Goal: Task Accomplishment & Management: Manage account settings

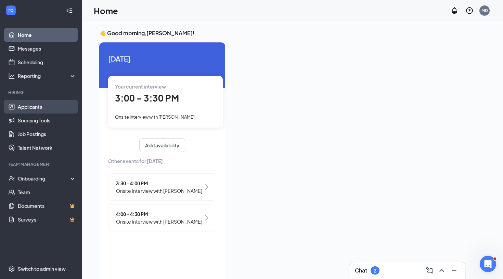
click at [43, 105] on link "Applicants" at bounding box center [47, 107] width 59 height 14
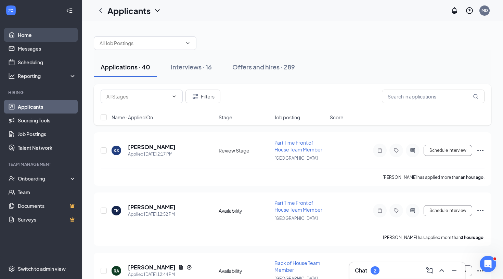
click at [48, 35] on link "Home" at bounding box center [47, 35] width 59 height 14
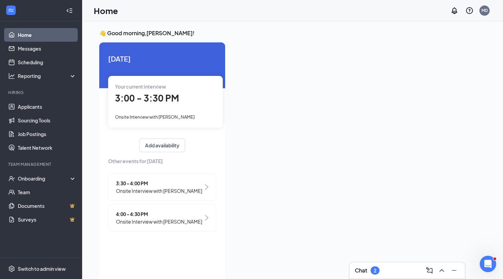
click at [162, 191] on span "Onsite Interview with [PERSON_NAME]" at bounding box center [159, 191] width 86 height 8
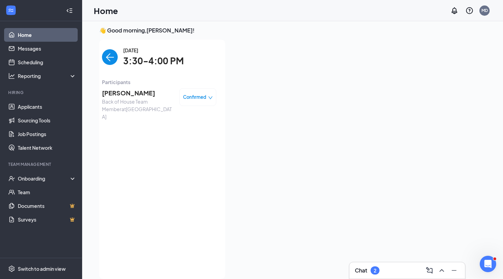
click at [132, 95] on span "[PERSON_NAME]" at bounding box center [138, 93] width 72 height 10
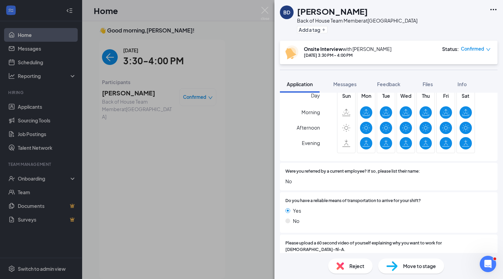
scroll to position [483, 0]
click at [396, 218] on div "No" at bounding box center [388, 222] width 207 height 8
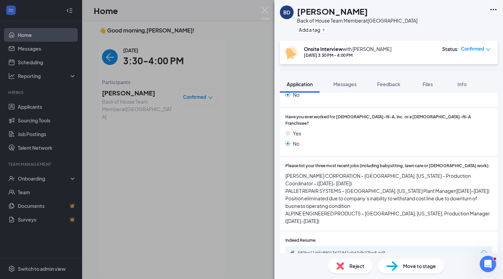
scroll to position [168, 0]
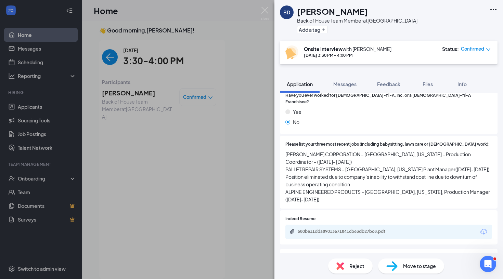
click at [341, 229] on div "580be11dda89013671841cb63db27bc8.pdf" at bounding box center [346, 231] width 96 height 5
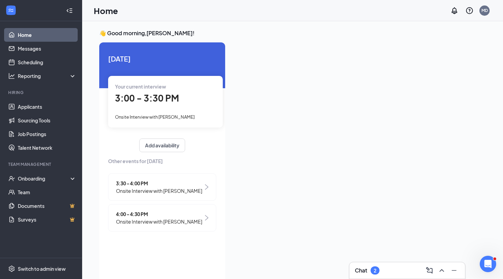
click at [166, 195] on div "3:30 - 4:00 PM Onsite Interview with [PERSON_NAME]" at bounding box center [162, 187] width 108 height 27
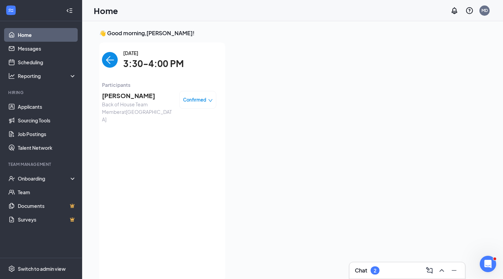
scroll to position [3, 0]
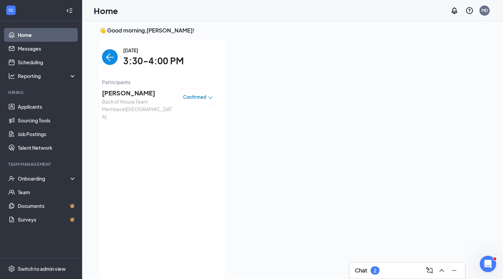
click at [132, 100] on span "Back of House Team Member at [GEOGRAPHIC_DATA]" at bounding box center [138, 109] width 72 height 23
click at [126, 90] on span "[PERSON_NAME]" at bounding box center [138, 93] width 72 height 10
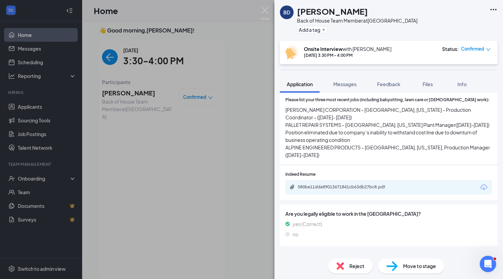
scroll to position [212, 0]
click at [358, 185] on div "580be11dda89013671841cb63db27bc8.pdf" at bounding box center [346, 187] width 96 height 5
